Goal: Communication & Community: Answer question/provide support

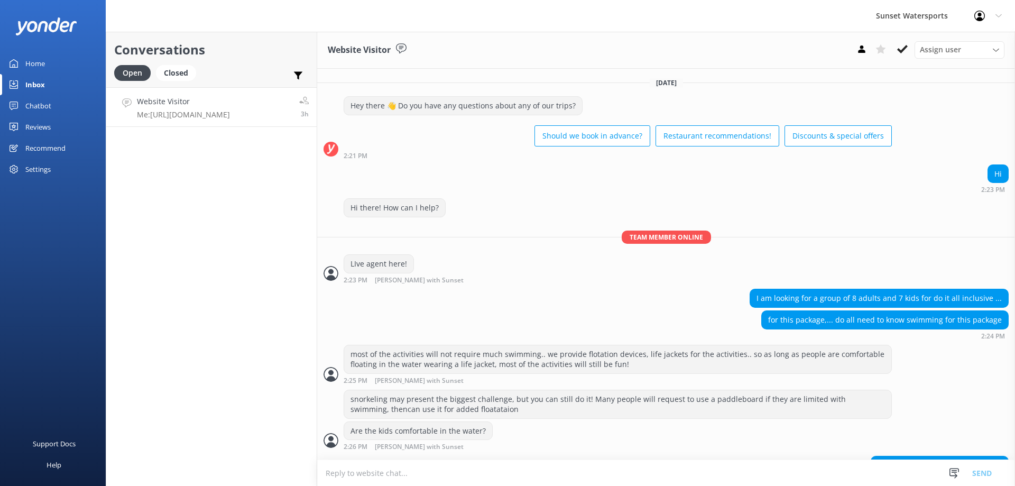
scroll to position [1034, 0]
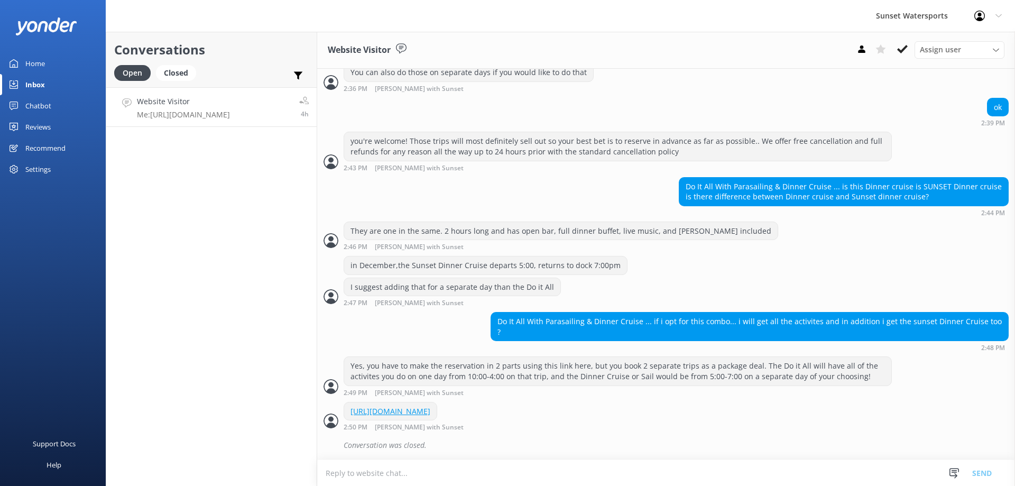
click at [165, 96] on h4 "Website Visitor" at bounding box center [183, 102] width 93 height 12
click at [153, 102] on h4 "Website Visitor" at bounding box center [183, 102] width 93 height 12
click at [153, 103] on h4 "Website Visitor" at bounding box center [183, 102] width 93 height 12
click at [179, 113] on p "Bot:" at bounding box center [214, 115] width 154 height 10
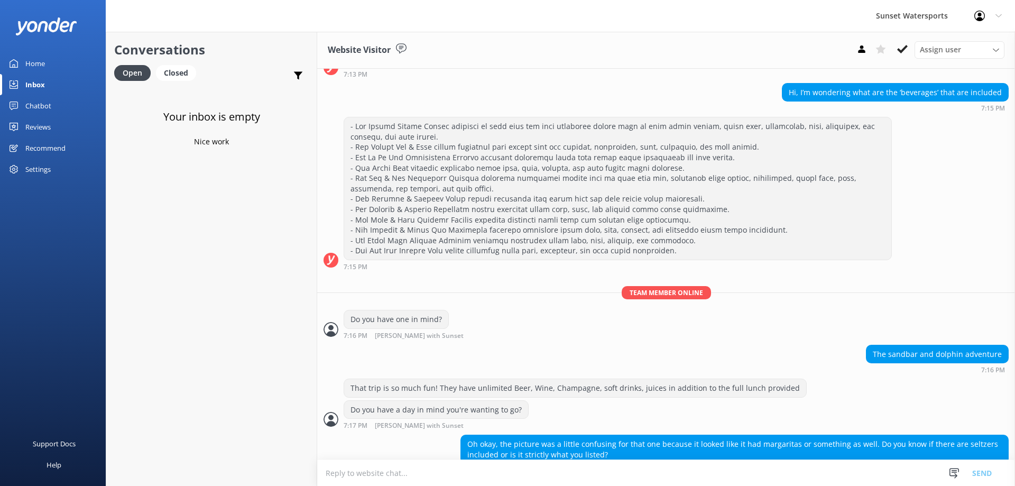
scroll to position [225, 0]
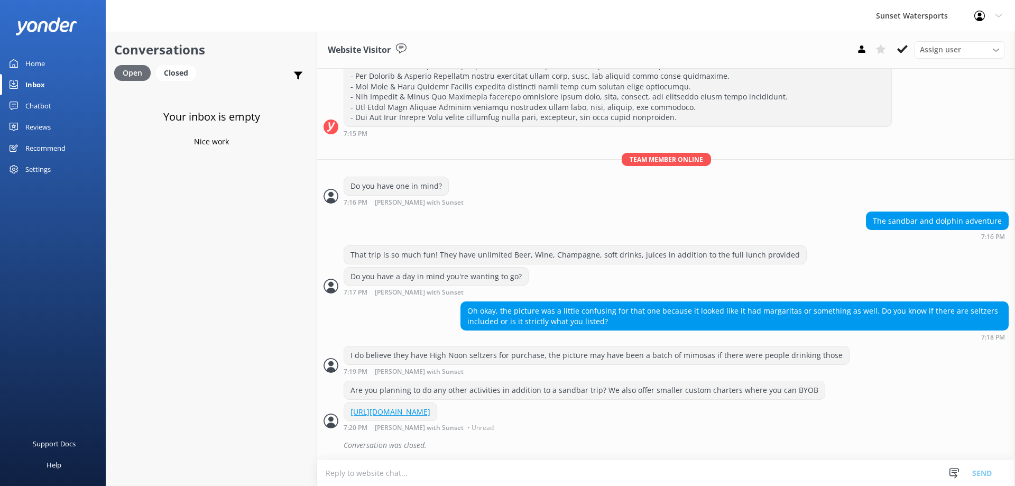
click at [127, 70] on div "Open" at bounding box center [132, 73] width 36 height 16
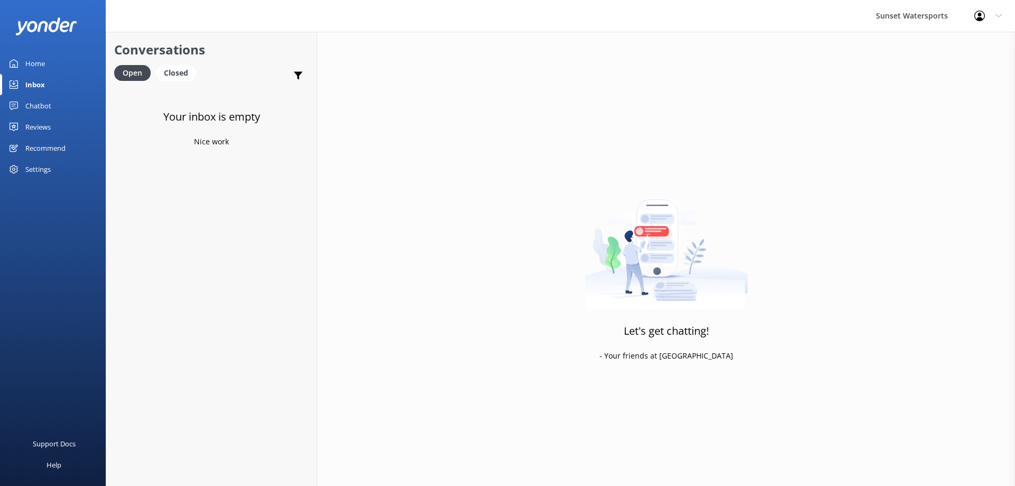
click at [30, 81] on div "Inbox" at bounding box center [35, 84] width 20 height 21
click at [31, 85] on div "Inbox" at bounding box center [35, 84] width 20 height 21
click at [135, 68] on div "Open" at bounding box center [132, 73] width 36 height 16
